Goal: Navigation & Orientation: Understand site structure

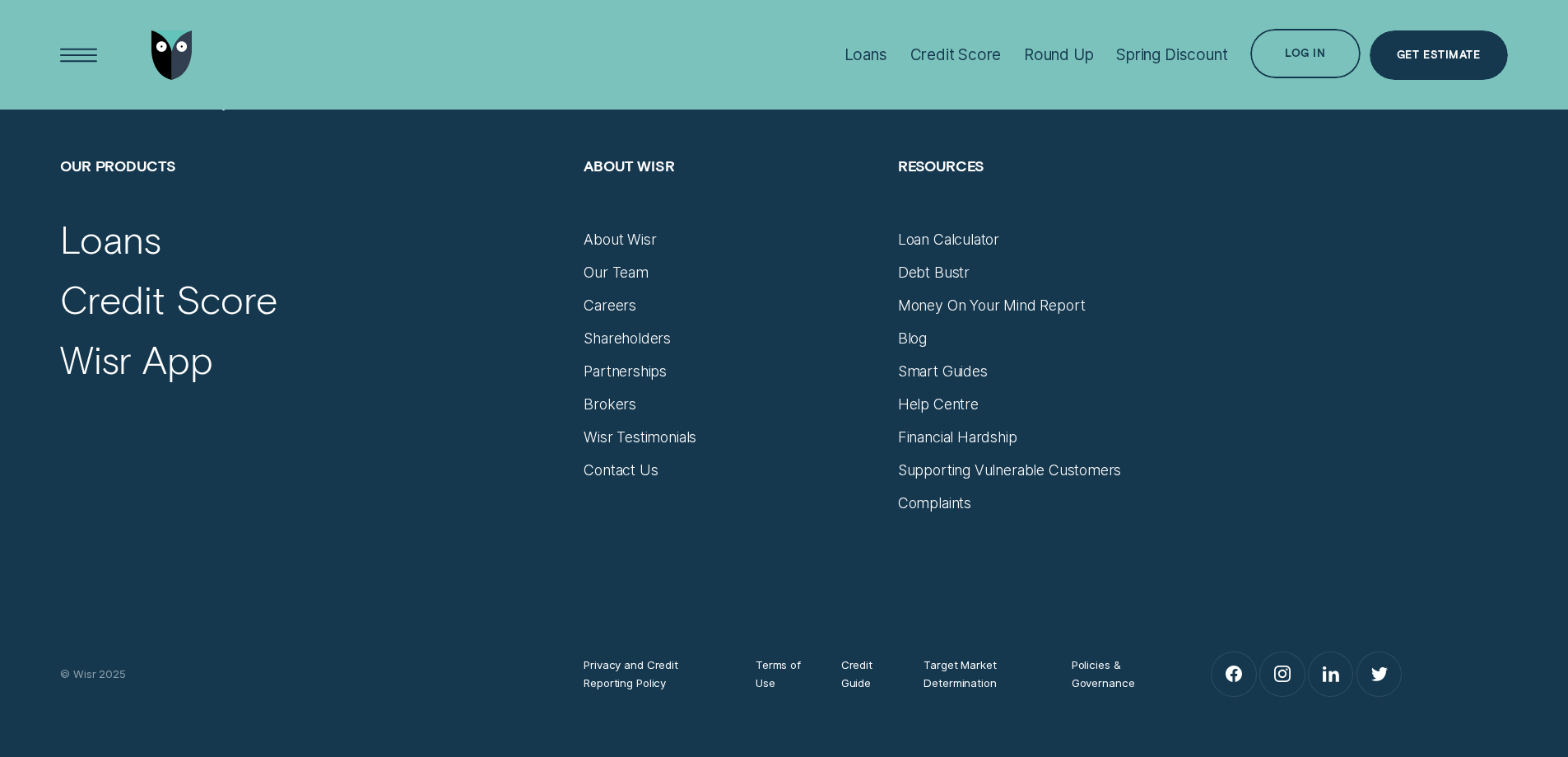
scroll to position [6994, 0]
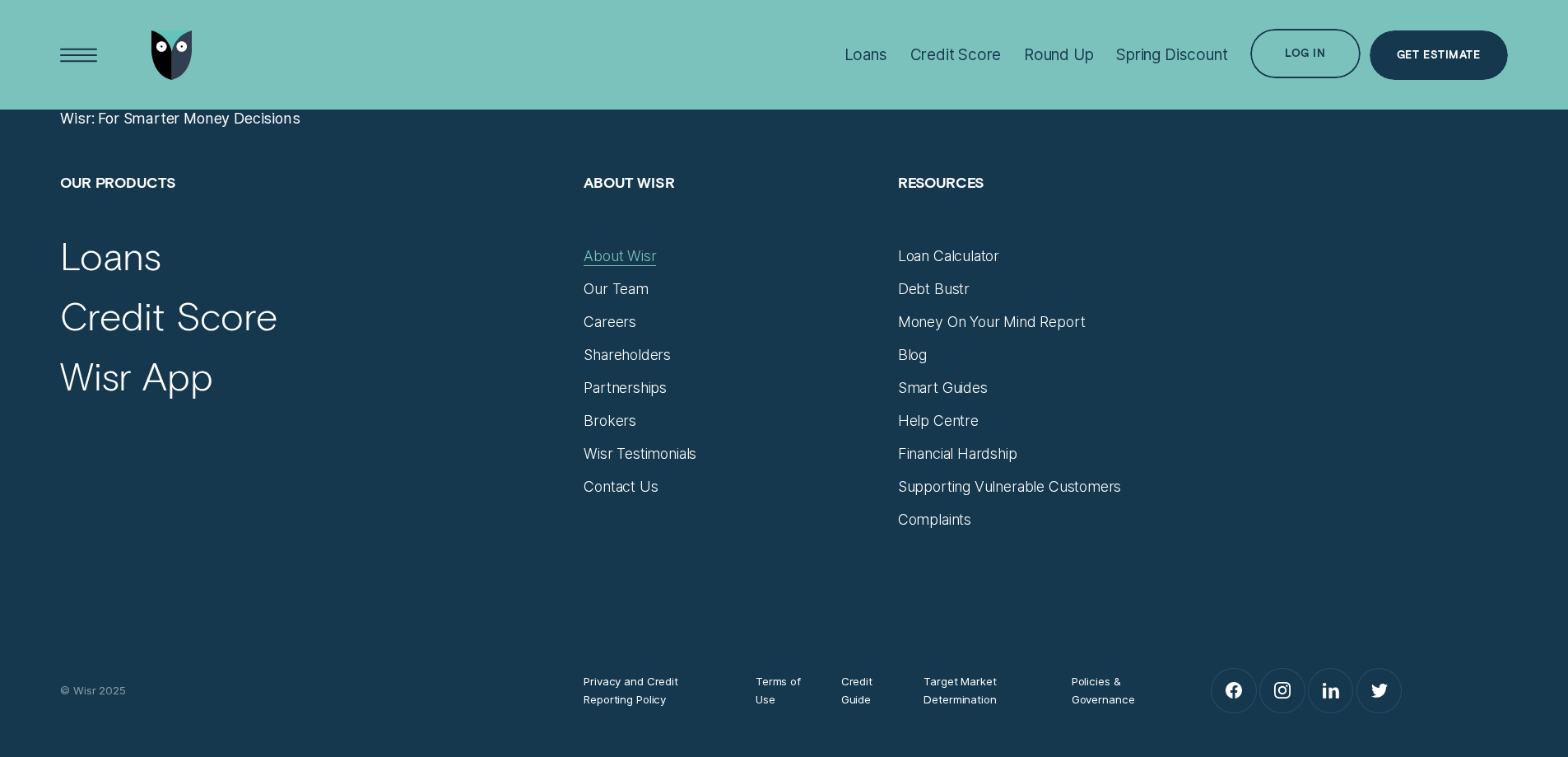
click at [618, 253] on div "About Wisr" at bounding box center [620, 255] width 73 height 18
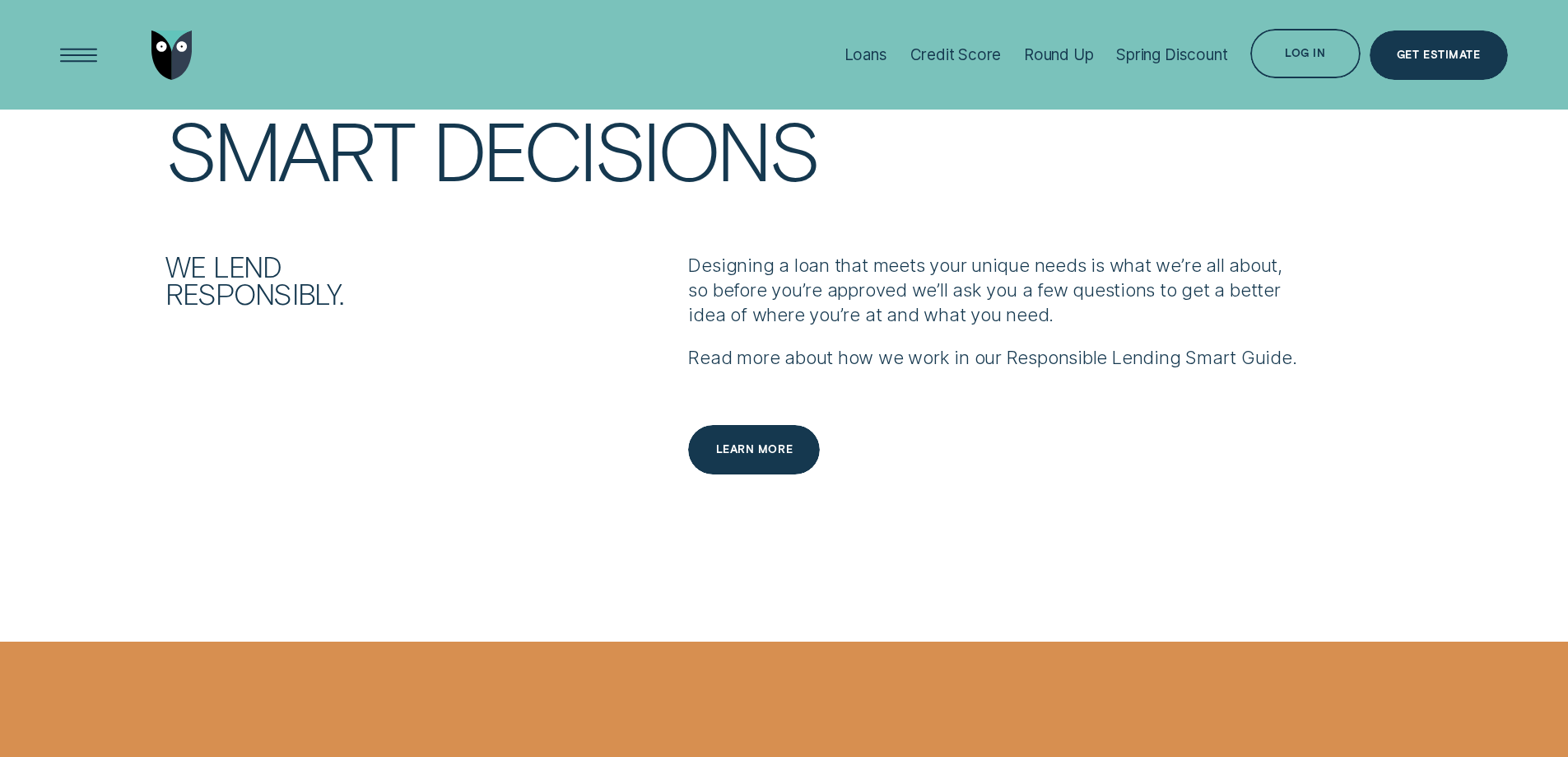
scroll to position [2306, 0]
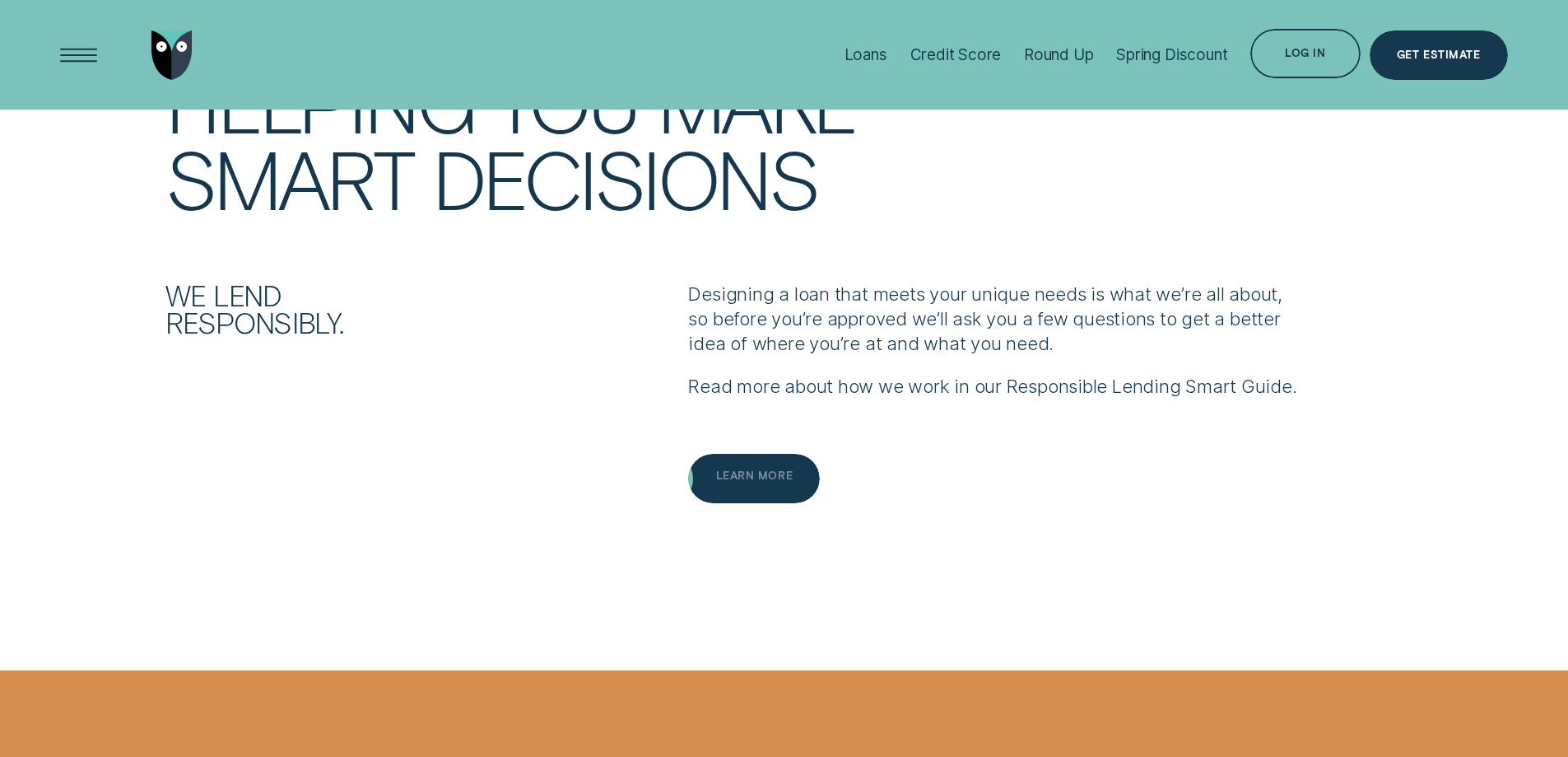
click at [741, 454] on div "Learn more" at bounding box center [754, 479] width 132 height 50
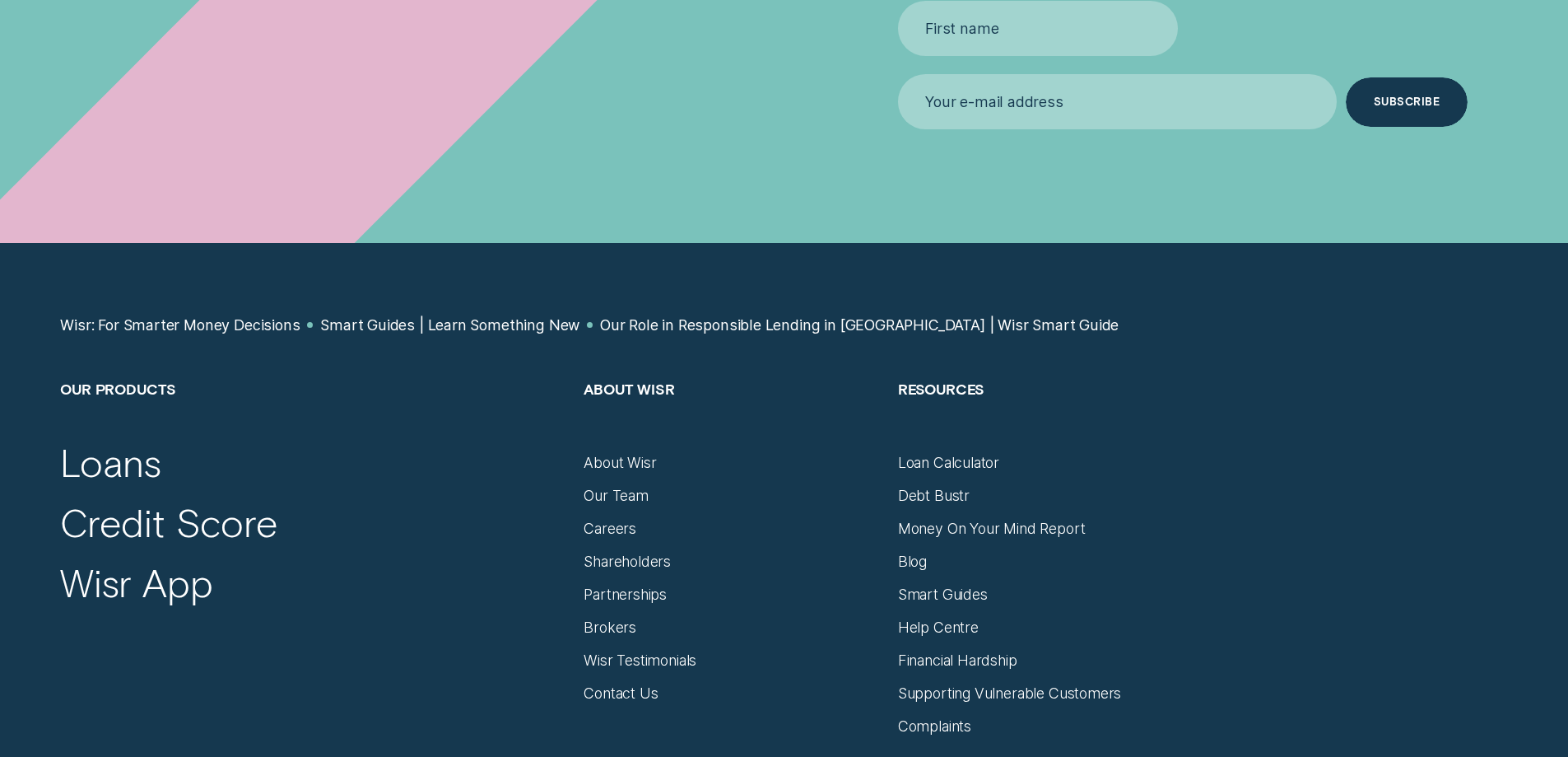
scroll to position [7741, 0]
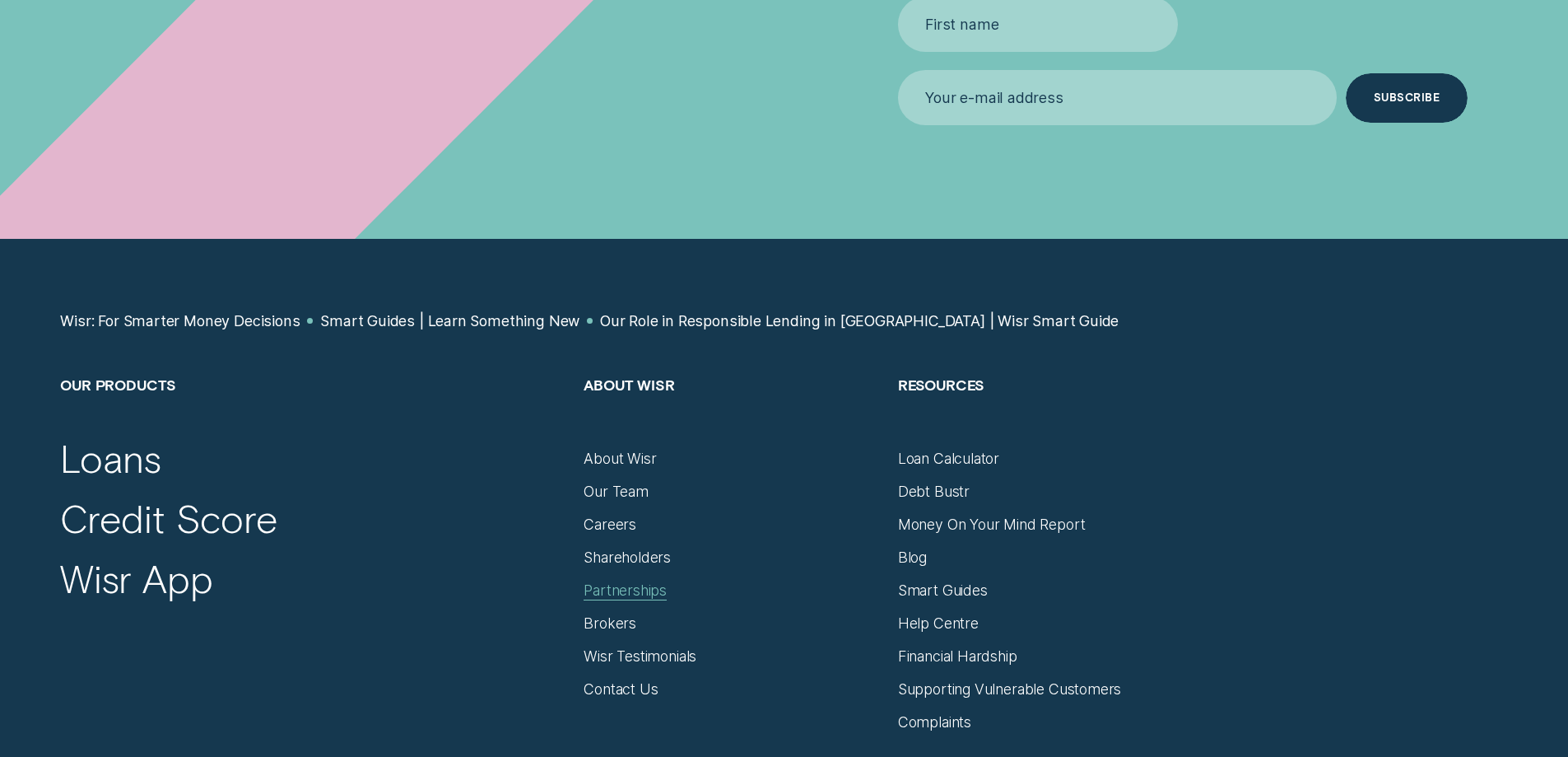
click at [653, 581] on div "Partnerships" at bounding box center [625, 590] width 83 height 18
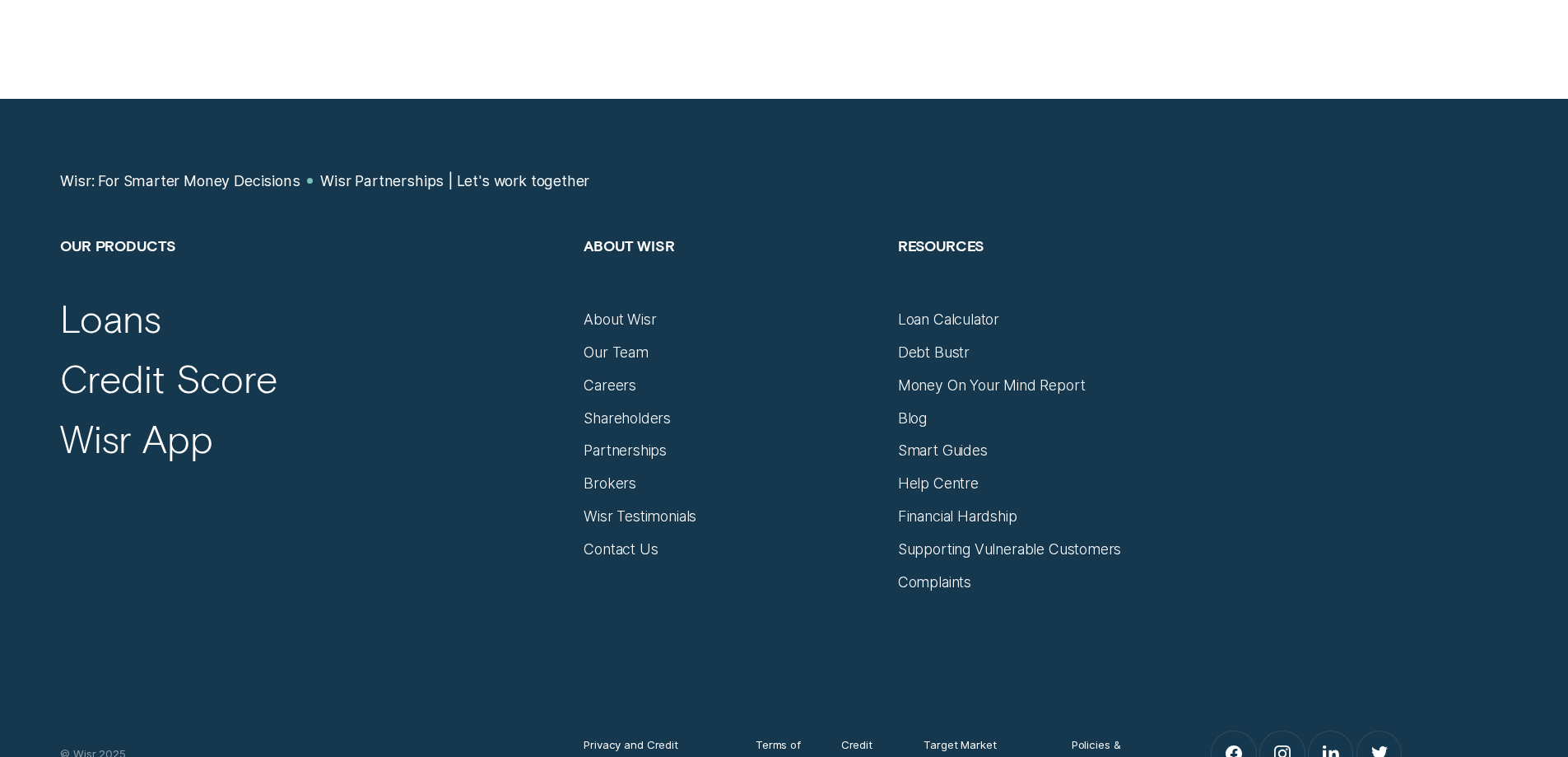
scroll to position [6094, 0]
